Goal: Task Accomplishment & Management: Manage account settings

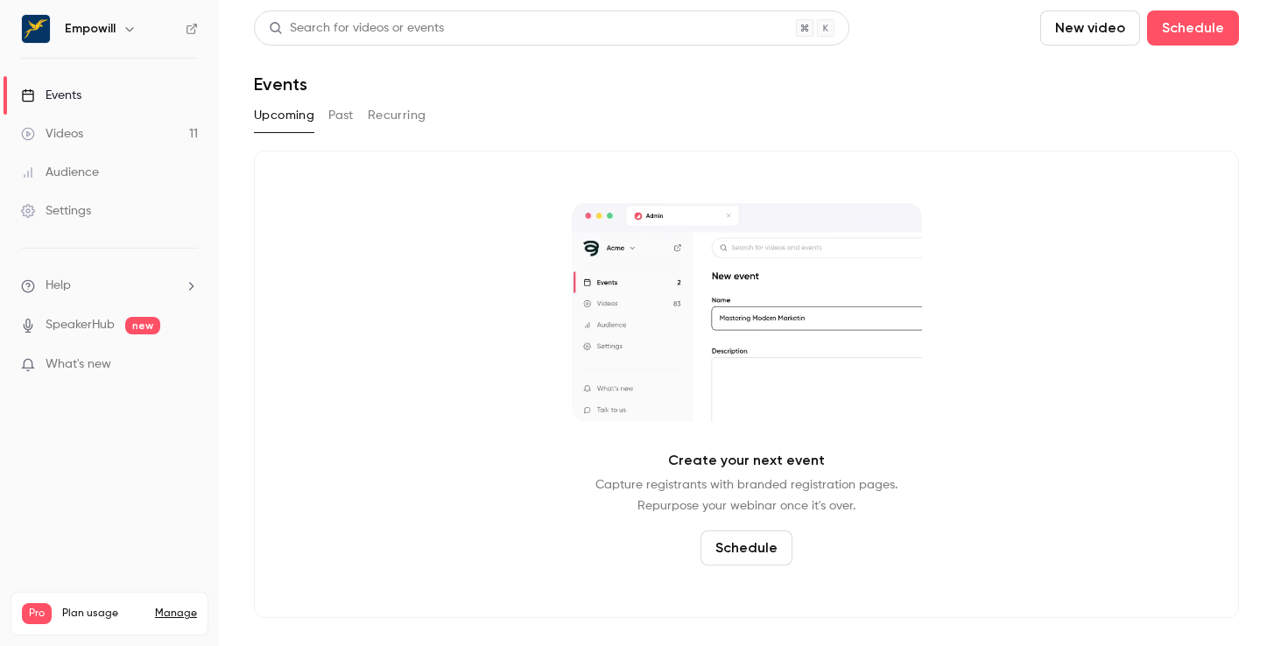
click at [112, 27] on h6 "Empowill" at bounding box center [90, 29] width 51 height 18
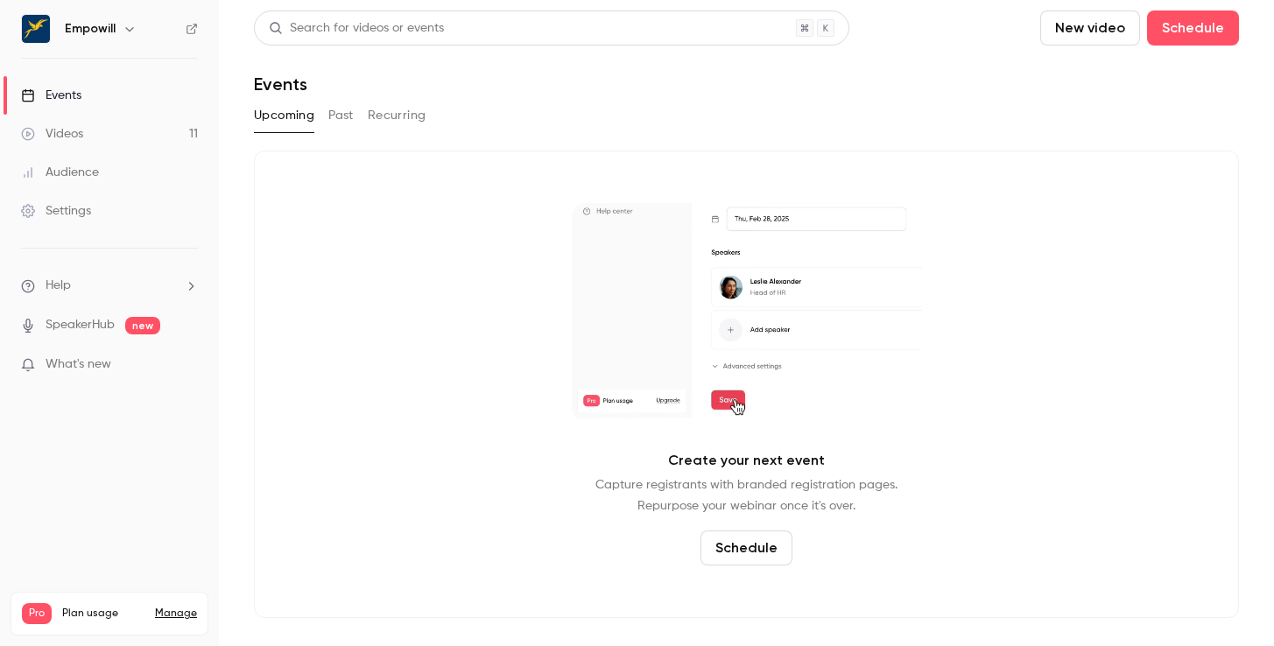
click at [129, 26] on icon "button" at bounding box center [130, 29] width 14 height 14
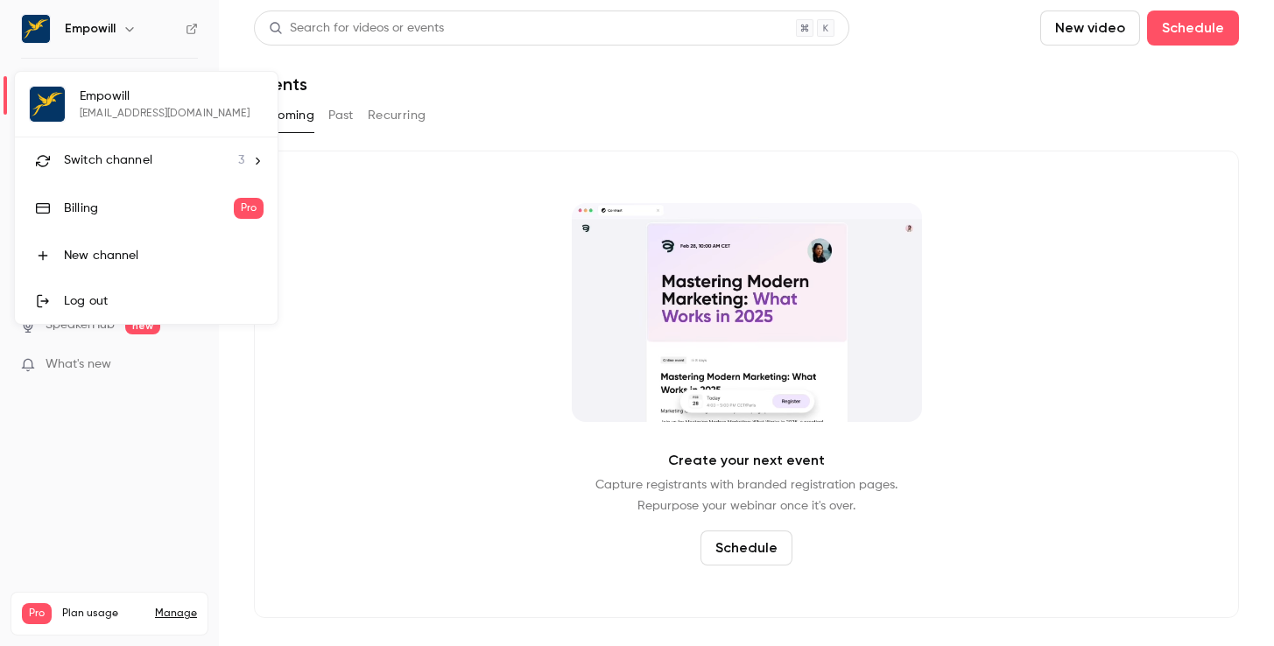
click at [144, 163] on span "Switch channel" at bounding box center [108, 160] width 88 height 18
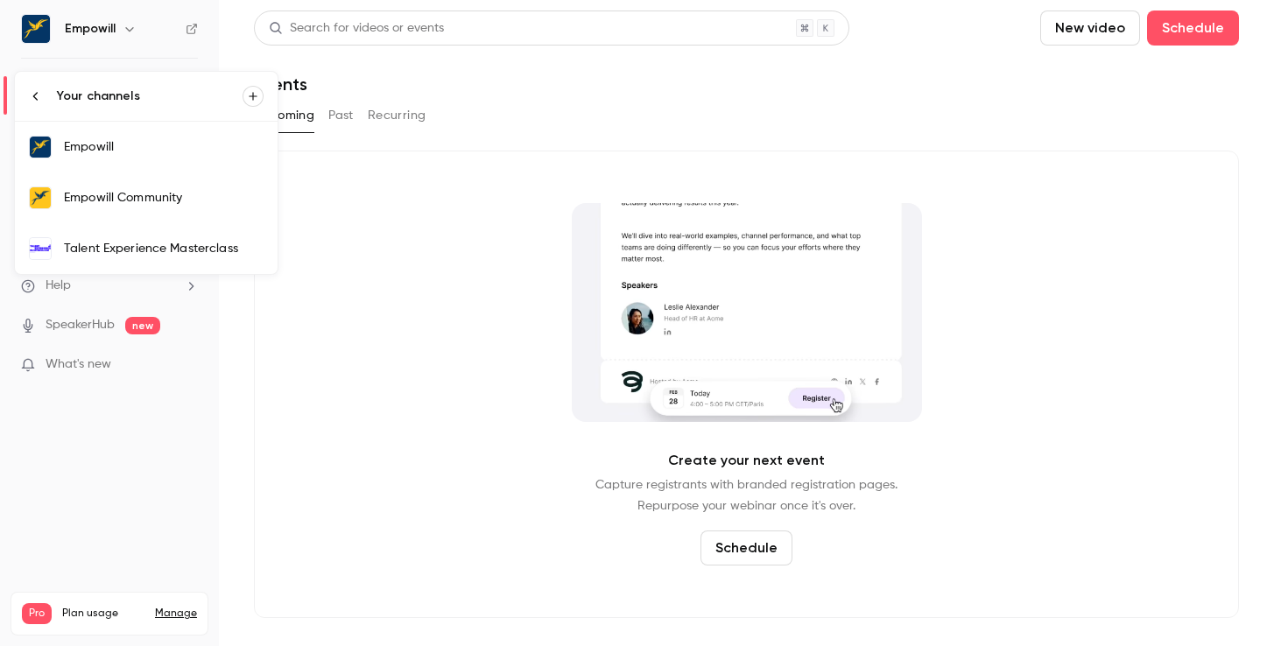
click at [168, 250] on div "Talent Experience Masterclass" at bounding box center [164, 249] width 200 height 18
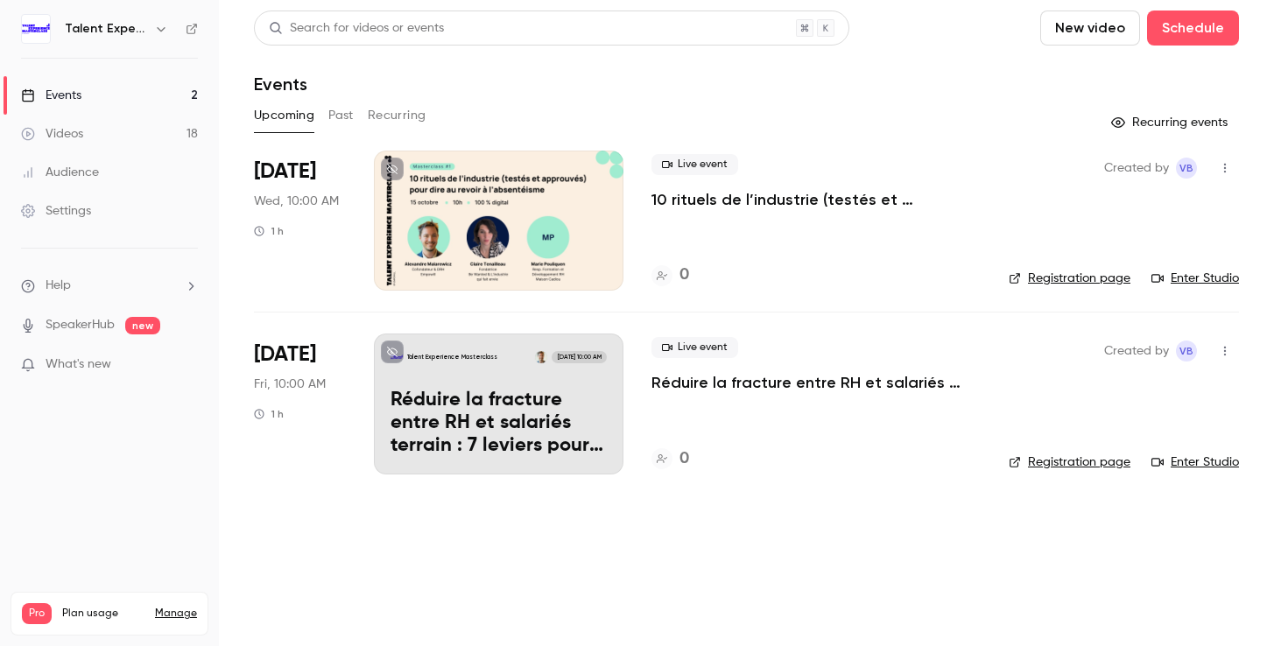
click at [755, 383] on p "Réduire la fracture entre RH et salariés terrain : 7 leviers pour créer du lien…" at bounding box center [816, 382] width 329 height 21
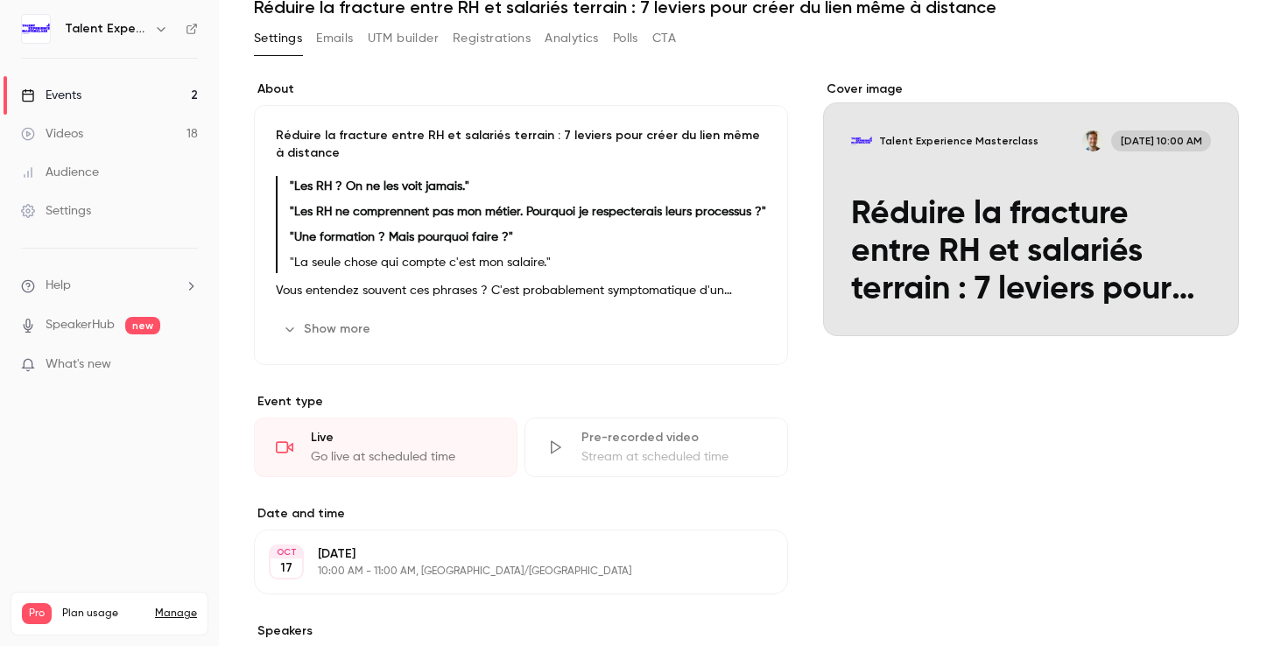
scroll to position [88, 0]
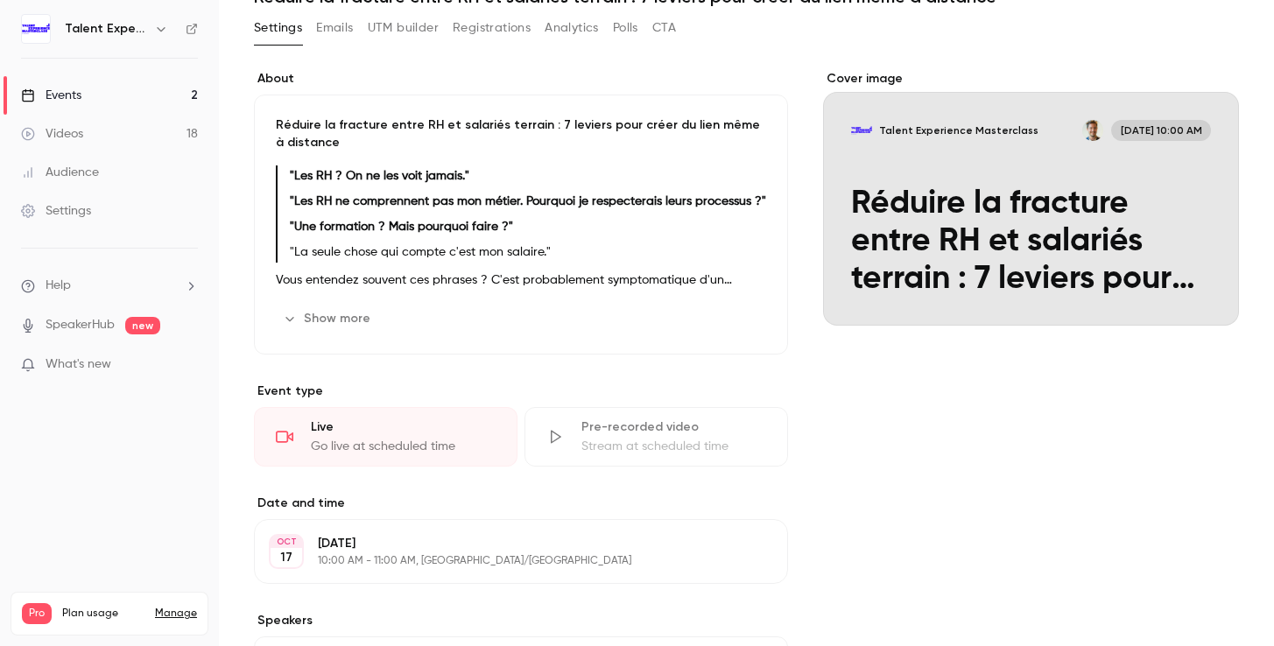
click at [351, 333] on button "Show more" at bounding box center [328, 319] width 105 height 28
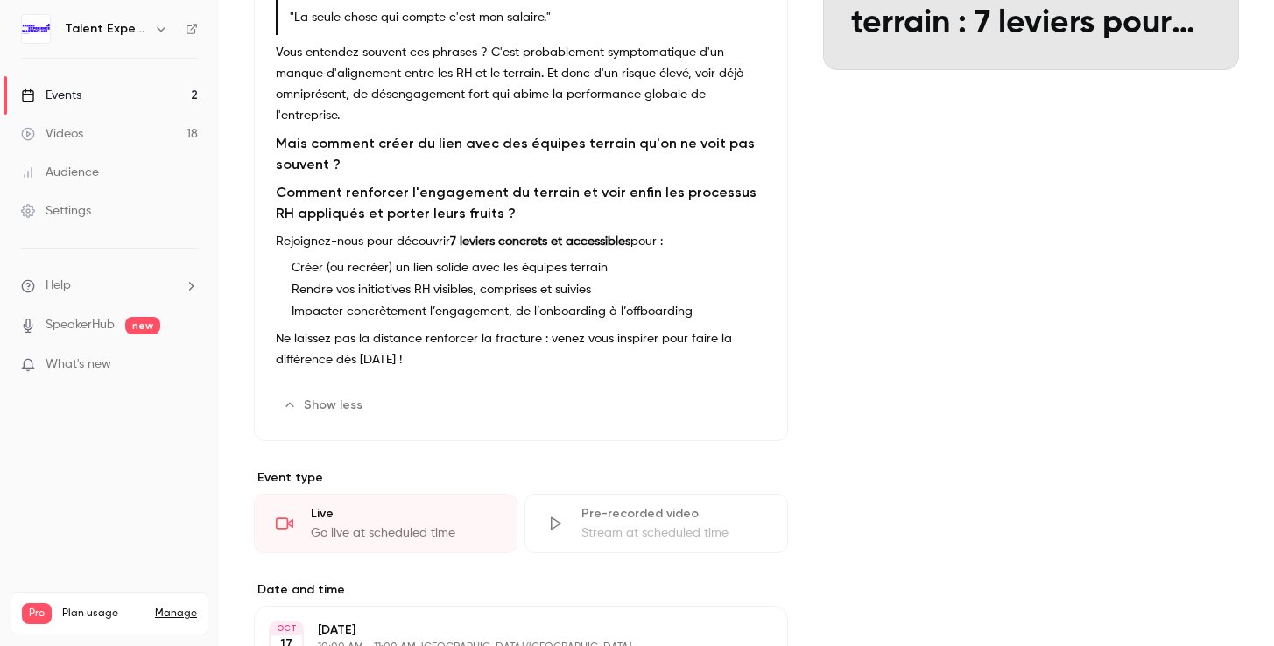
scroll to position [344, 0]
click at [750, 399] on button "Edit" at bounding box center [734, 405] width 64 height 28
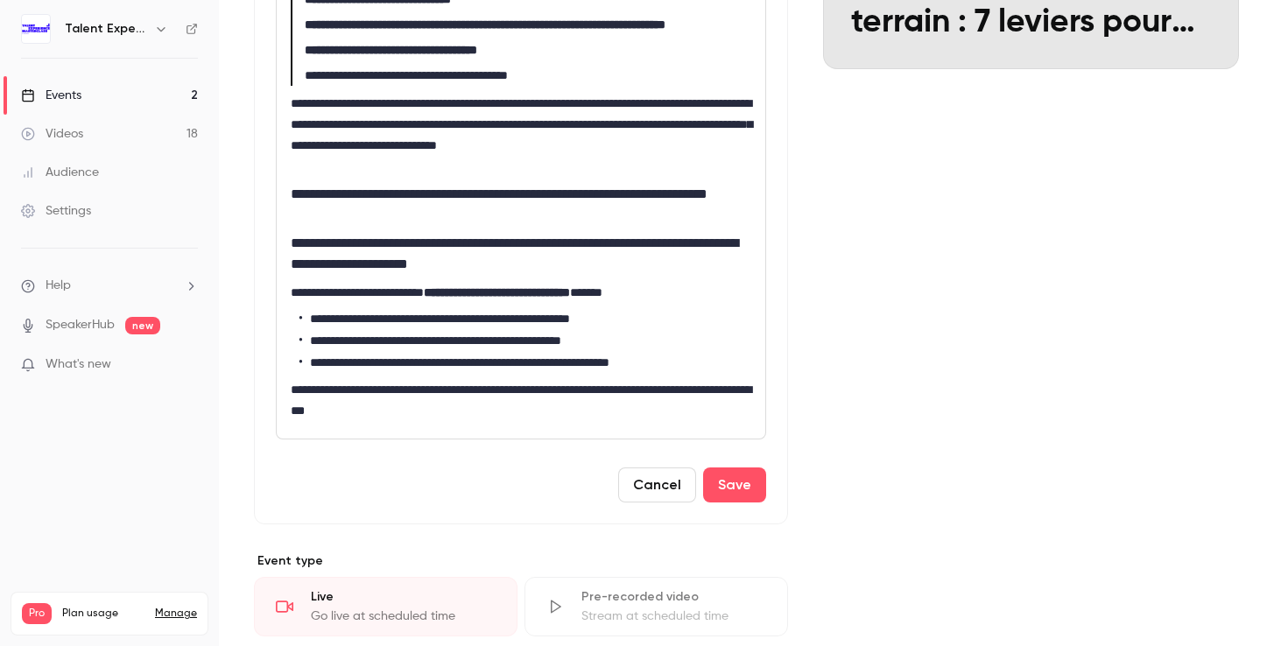
scroll to position [0, 52]
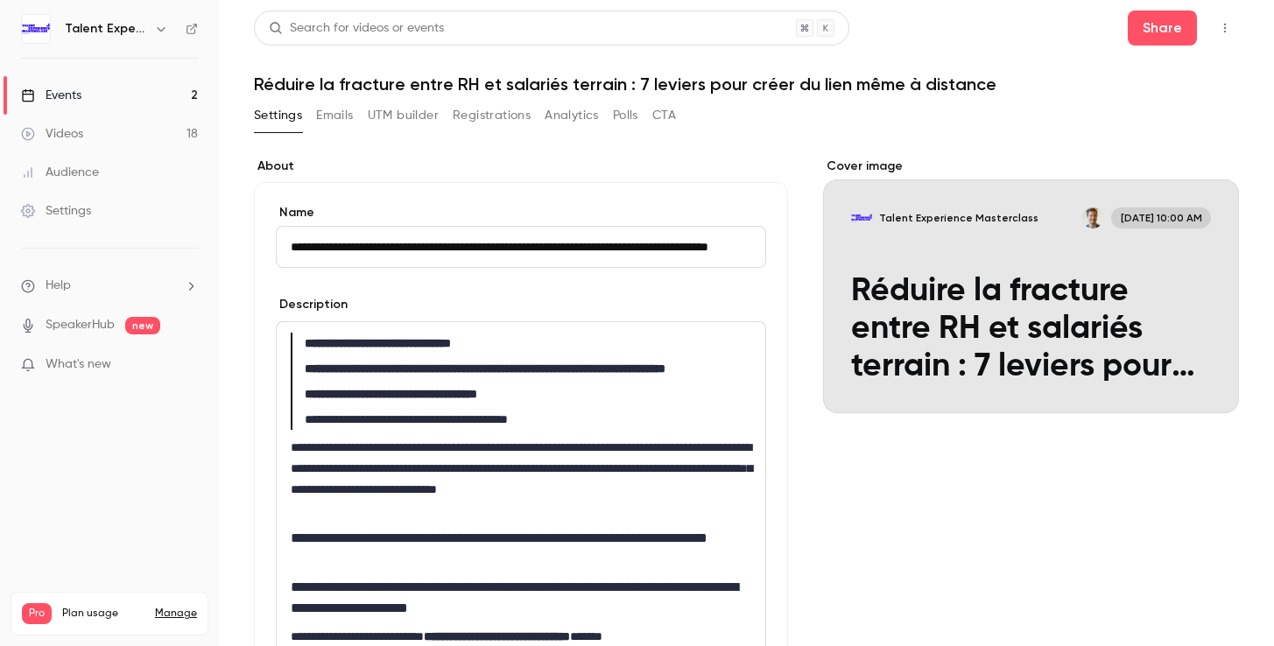
click at [595, 462] on p "**********" at bounding box center [521, 479] width 461 height 84
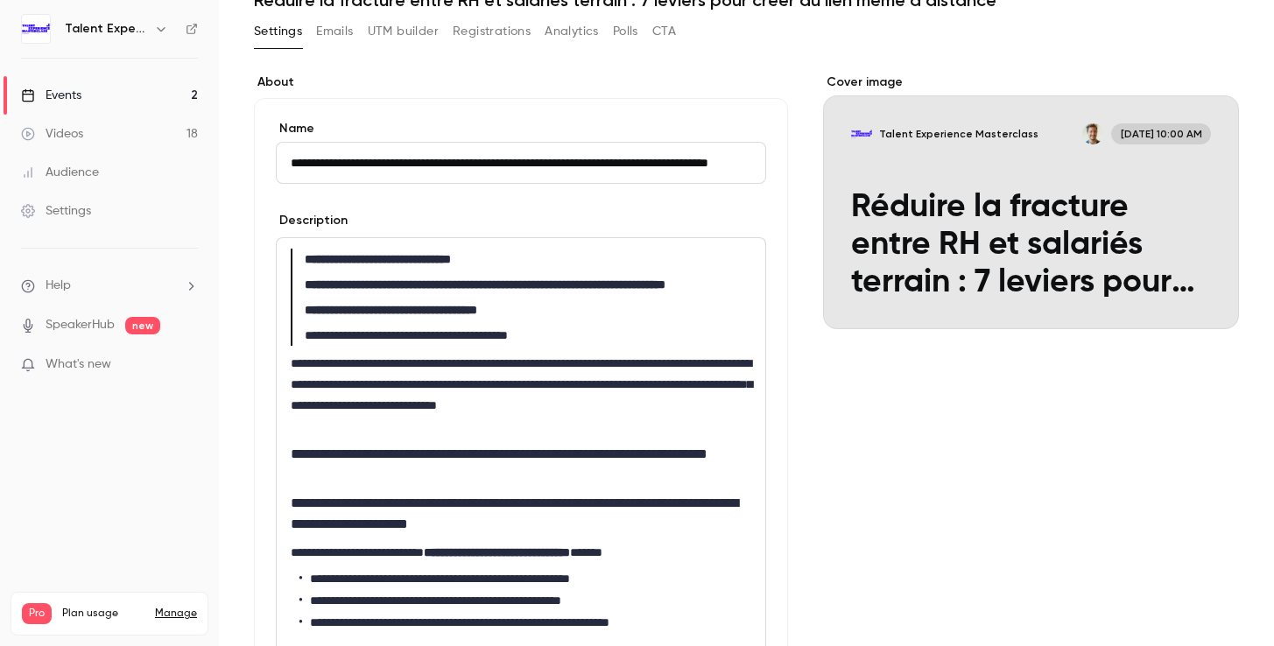
scroll to position [98, 0]
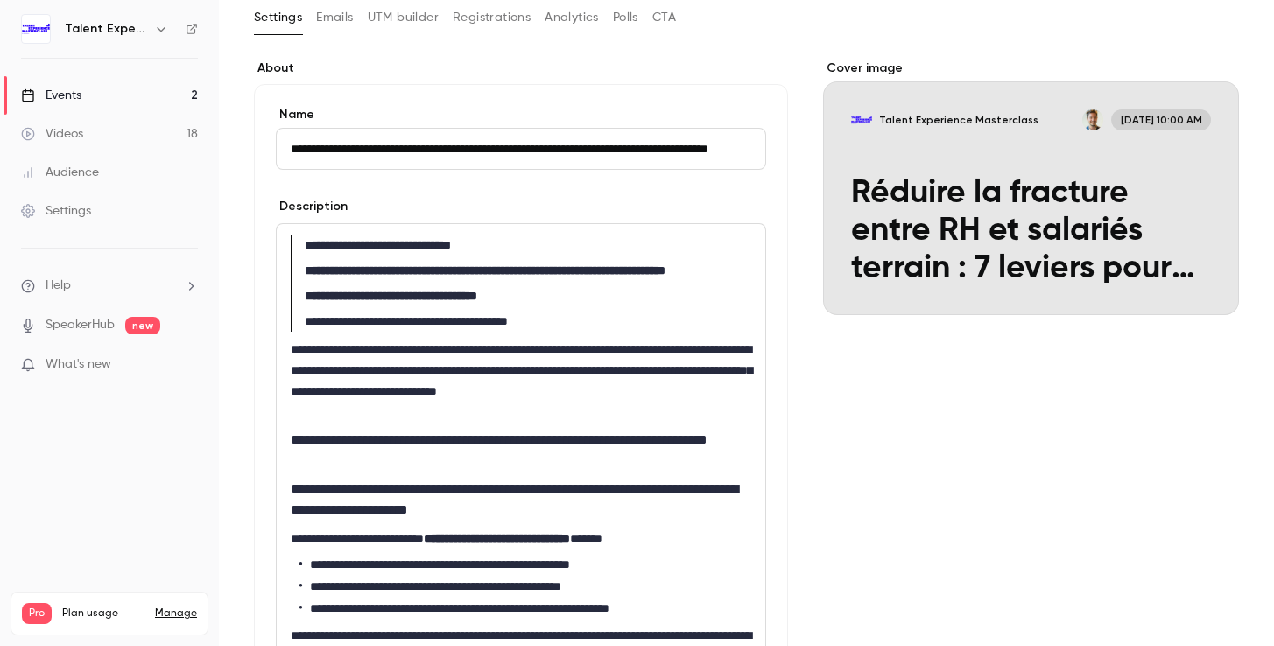
click at [564, 461] on h2 "**********" at bounding box center [521, 451] width 461 height 42
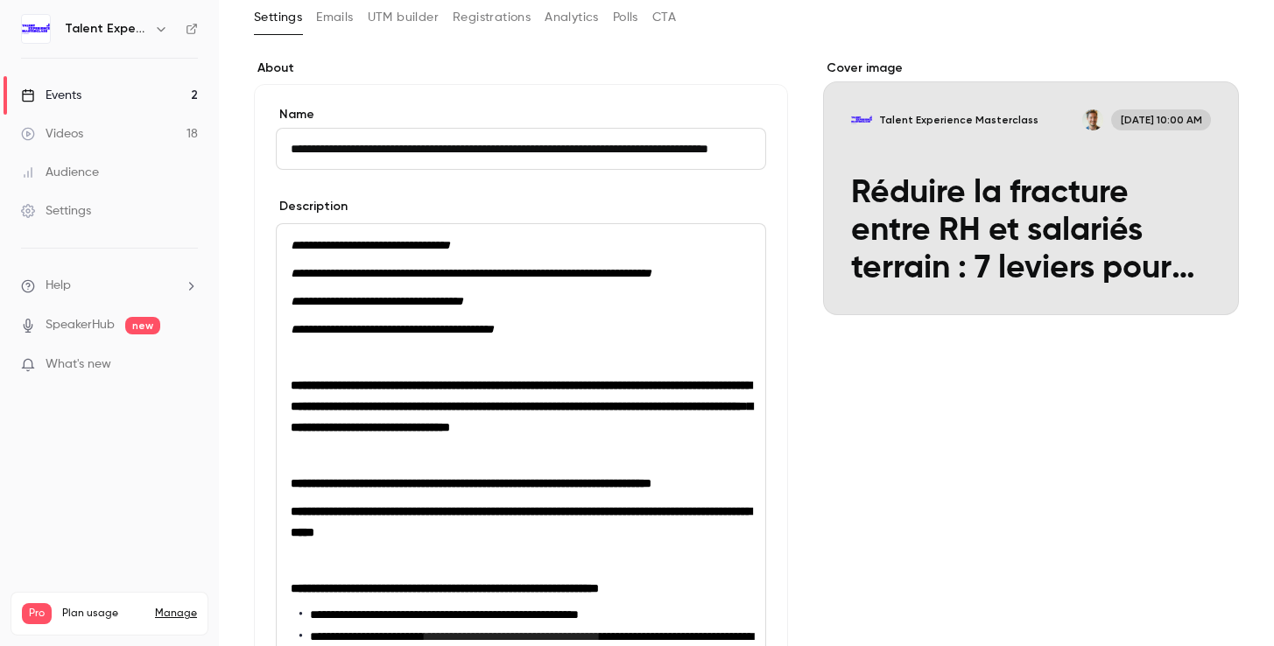
scroll to position [17, 0]
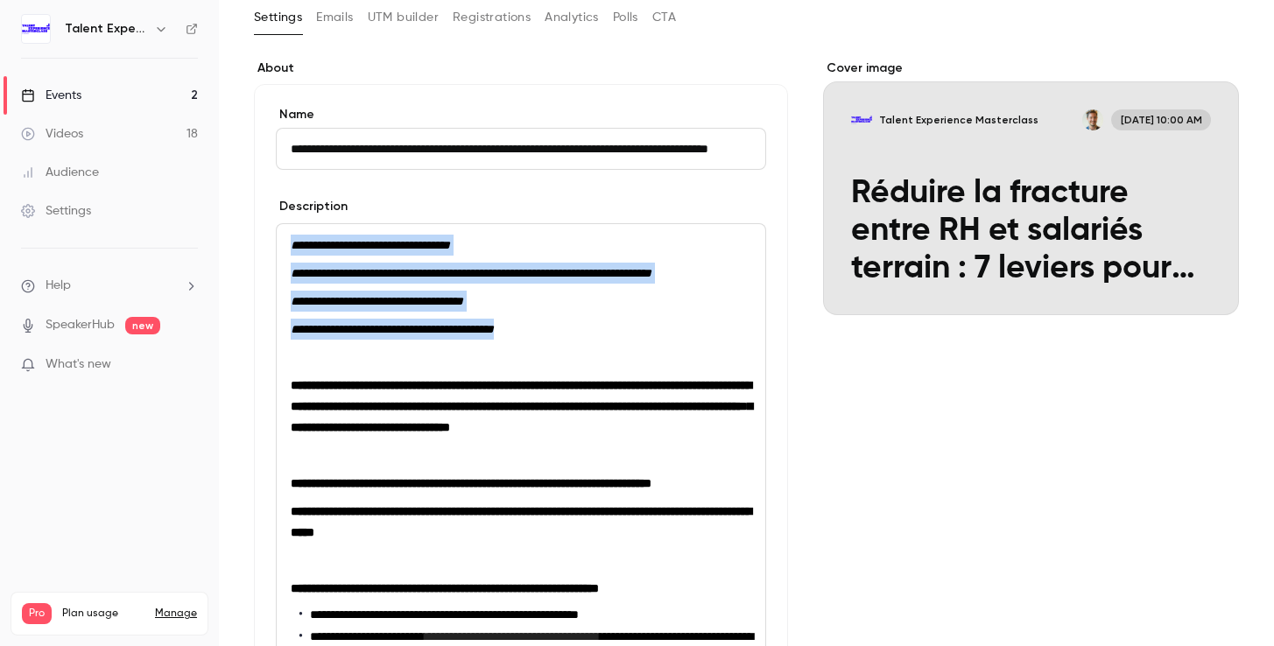
drag, startPoint x: 559, startPoint y: 351, endPoint x: 279, endPoint y: 243, distance: 299.4
click at [279, 243] on div "**********" at bounding box center [521, 505] width 489 height 563
click at [511, 390] on button "blockquote" at bounding box center [514, 381] width 28 height 28
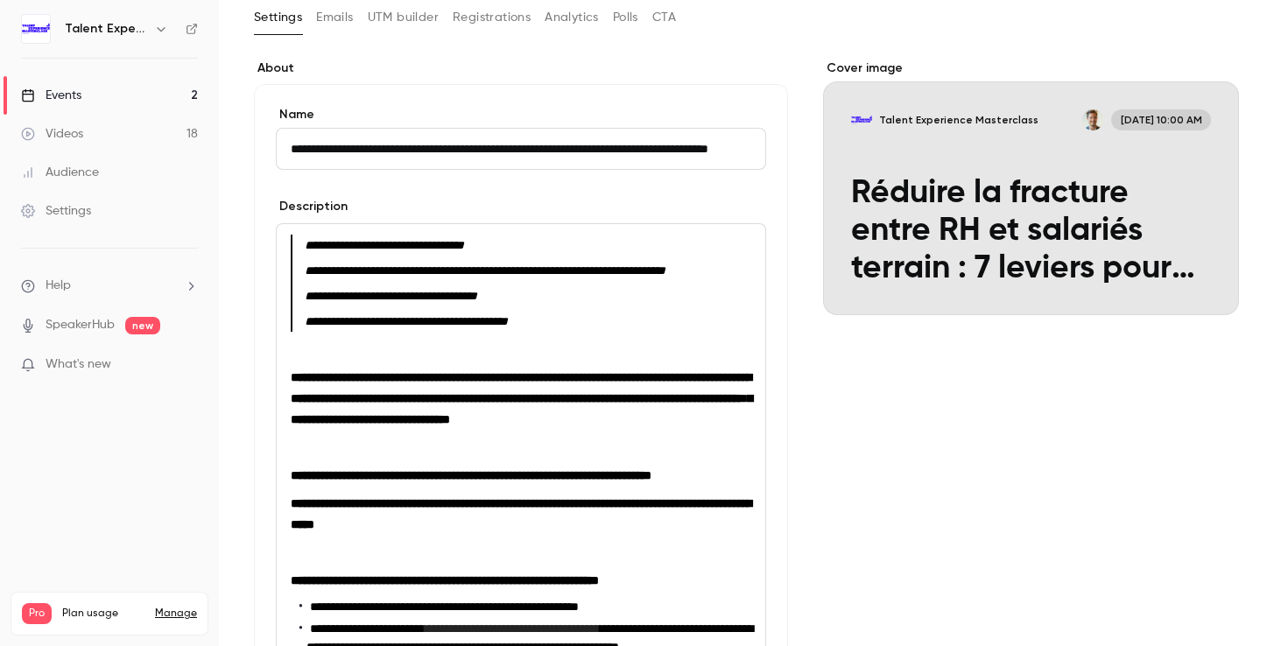
click at [538, 281] on blockquote "**********" at bounding box center [521, 268] width 461 height 25
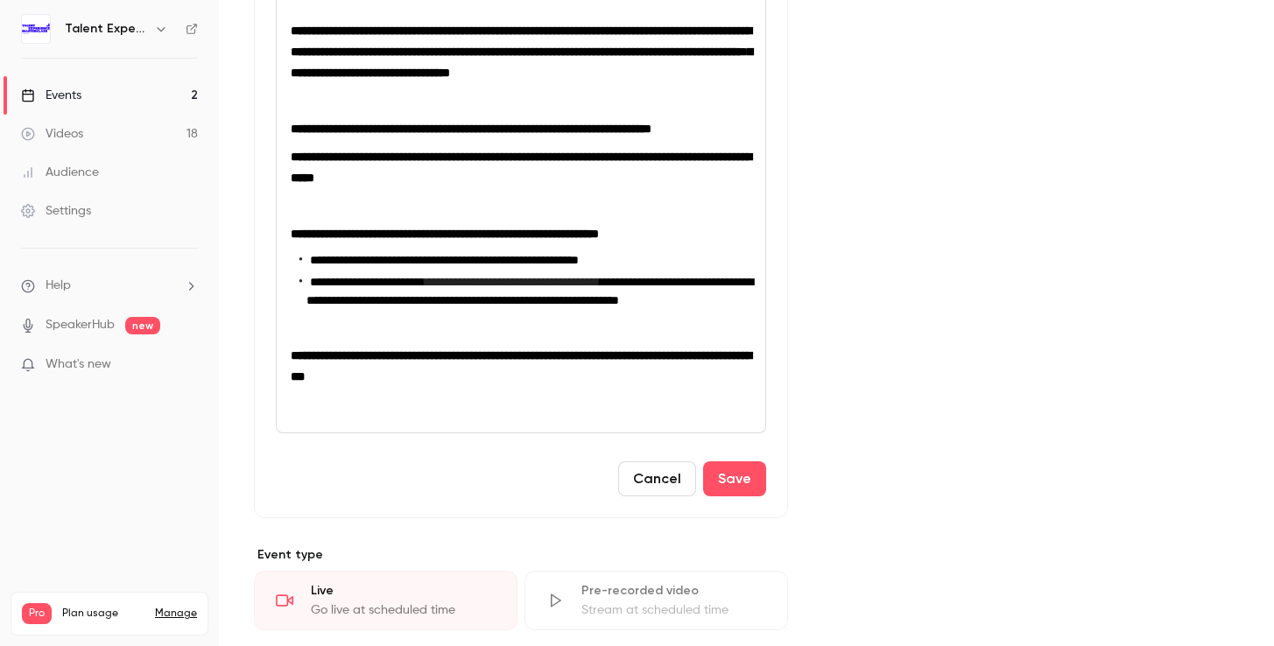
scroll to position [449, 0]
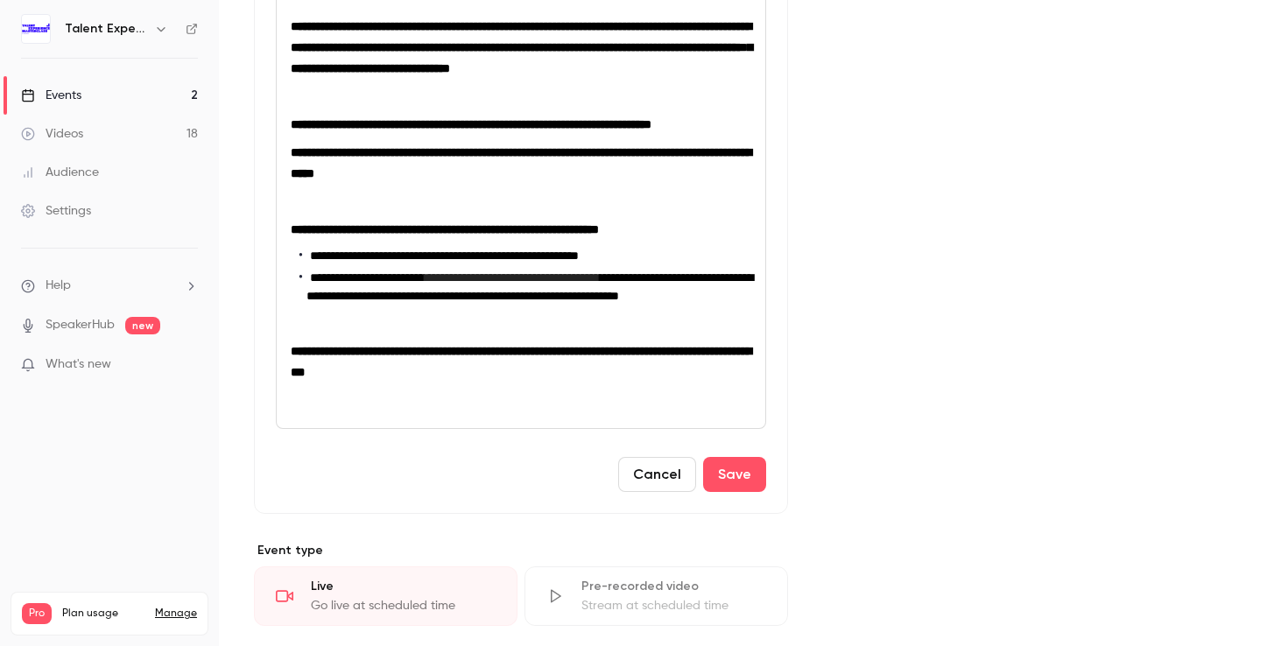
click at [443, 411] on p "editor" at bounding box center [521, 400] width 461 height 21
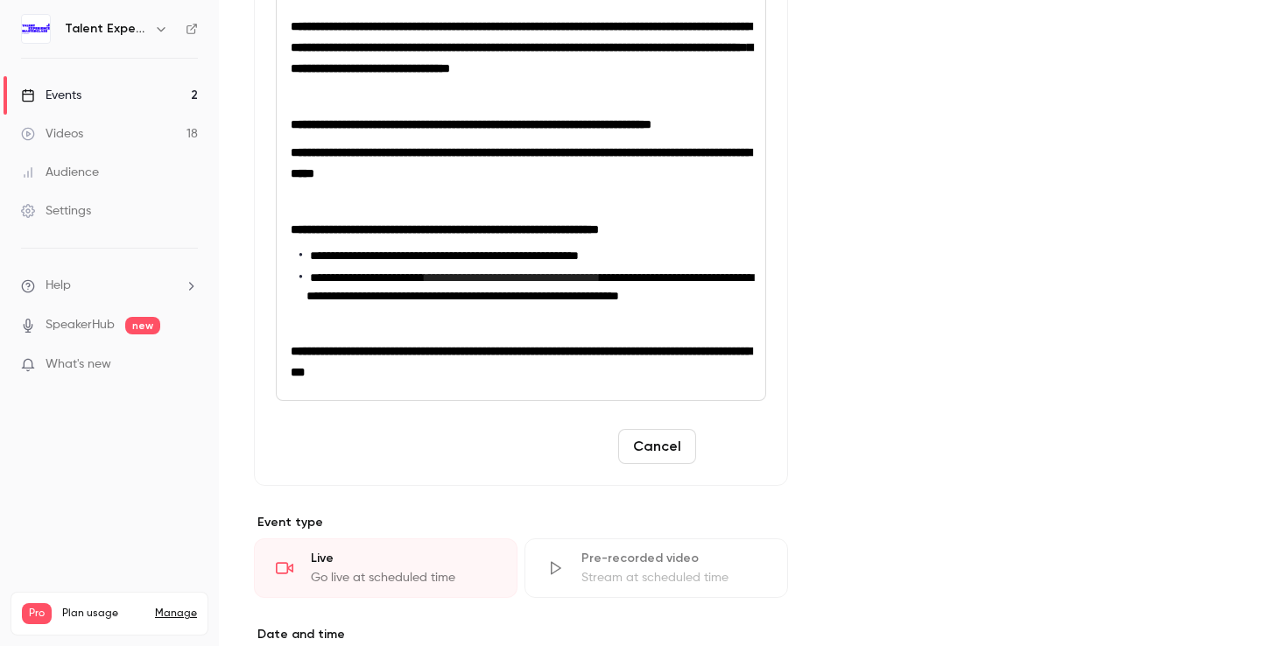
click at [743, 464] on button "Save" at bounding box center [734, 446] width 63 height 35
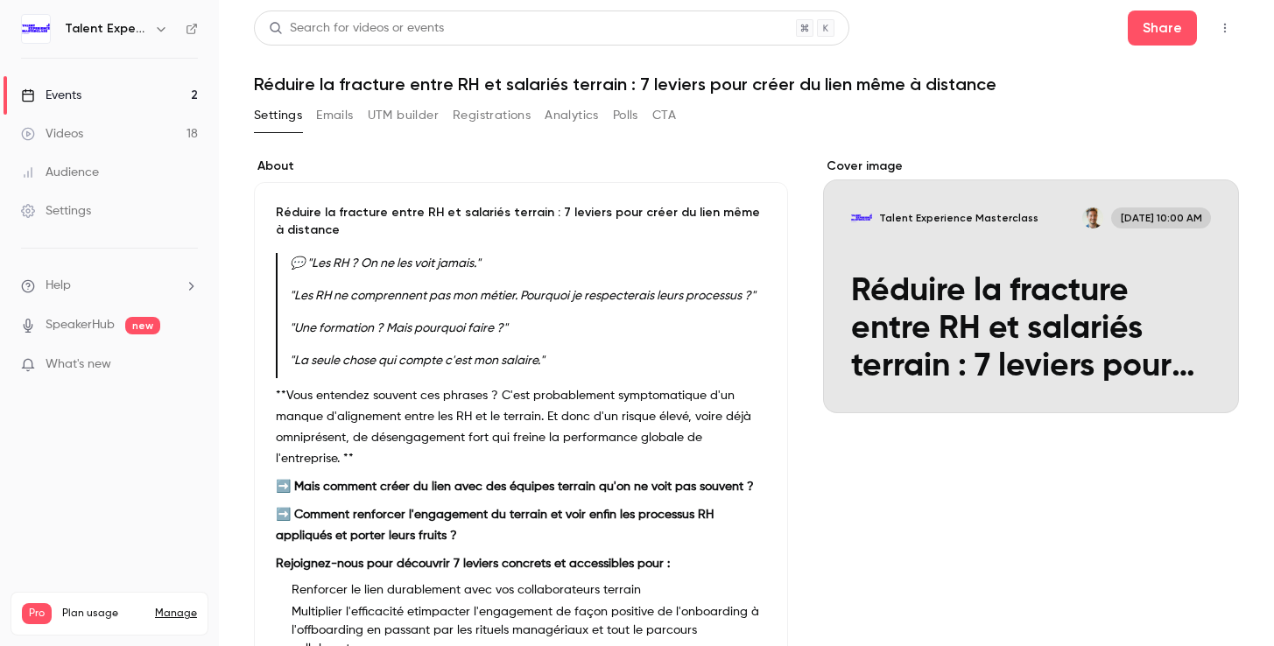
scroll to position [0, 0]
